Goal: Navigation & Orientation: Find specific page/section

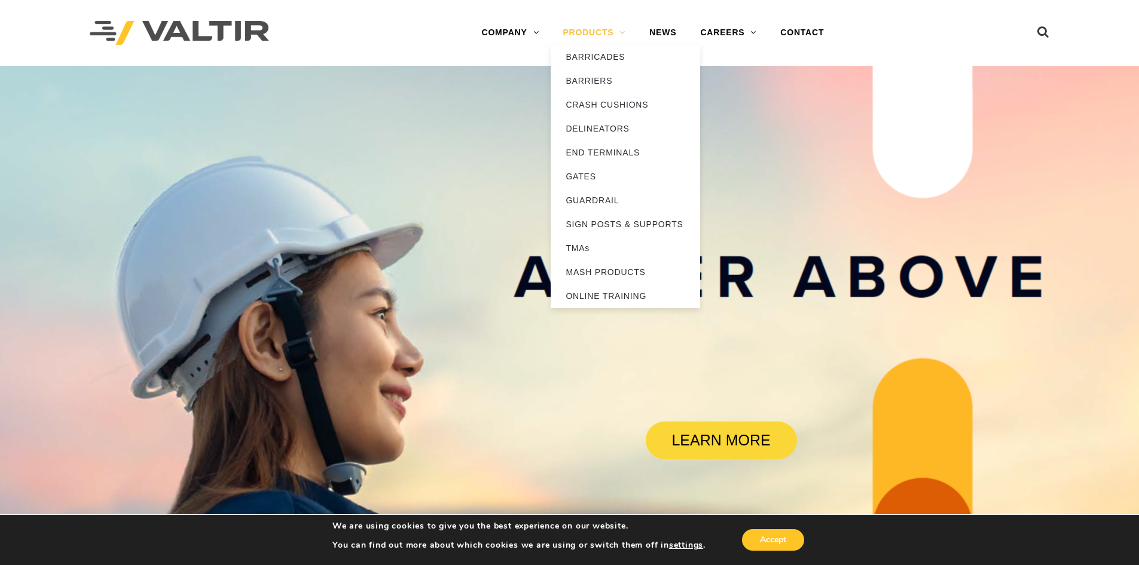
click at [618, 37] on link "PRODUCTS" at bounding box center [594, 33] width 87 height 24
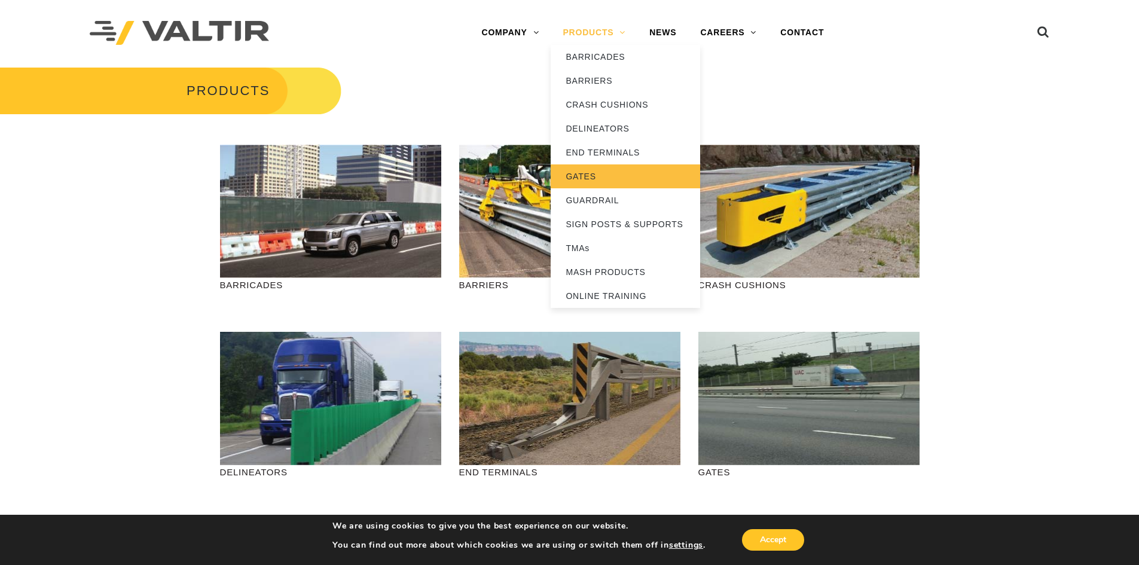
click at [575, 175] on link "GATES" at bounding box center [626, 176] width 150 height 24
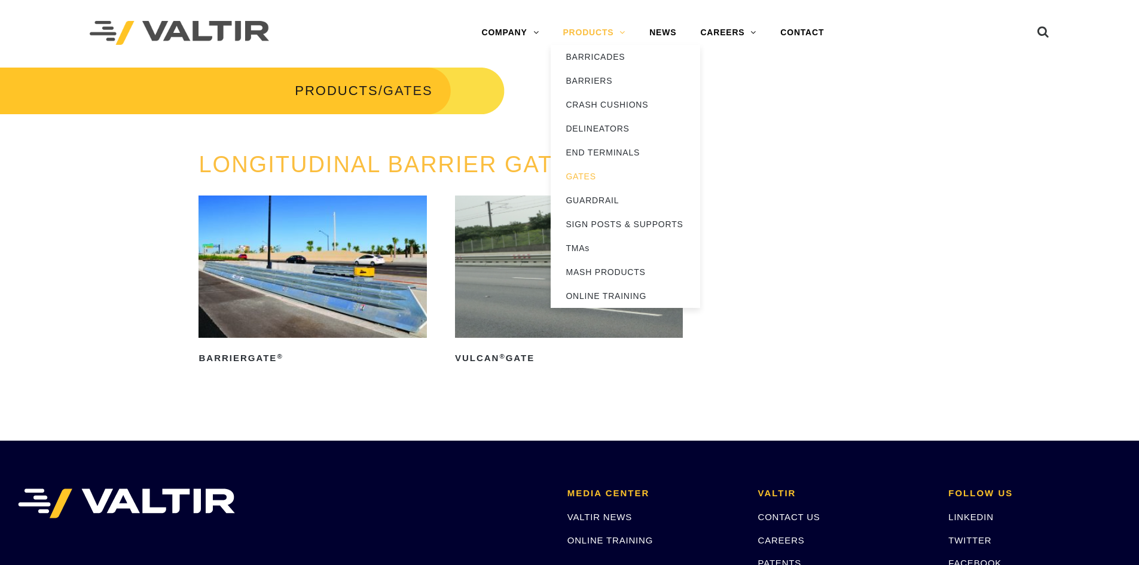
click at [597, 31] on link "PRODUCTS" at bounding box center [594, 33] width 87 height 24
